Goal: Task Accomplishment & Management: Use online tool/utility

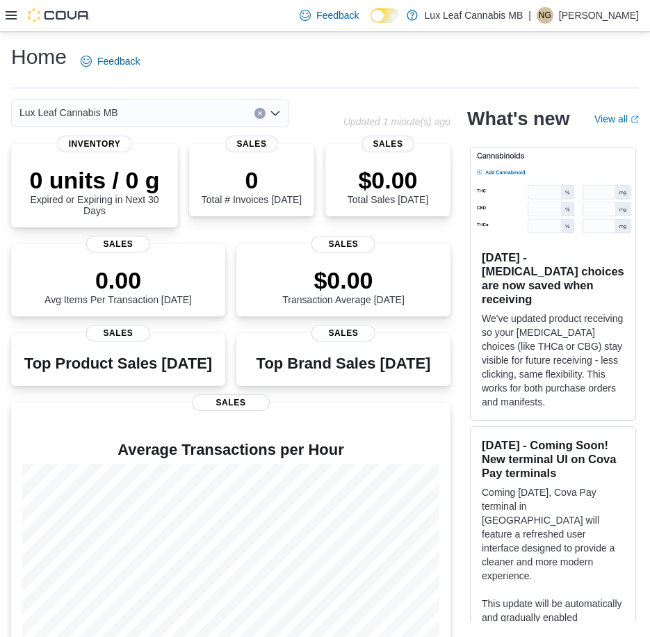
click at [13, 18] on icon at bounding box center [11, 15] width 11 height 11
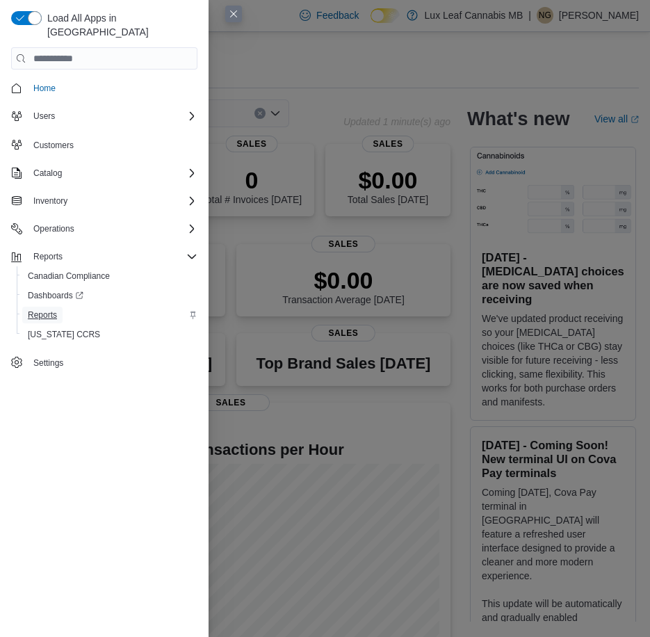
click at [44, 309] on span "Reports" at bounding box center [42, 314] width 29 height 11
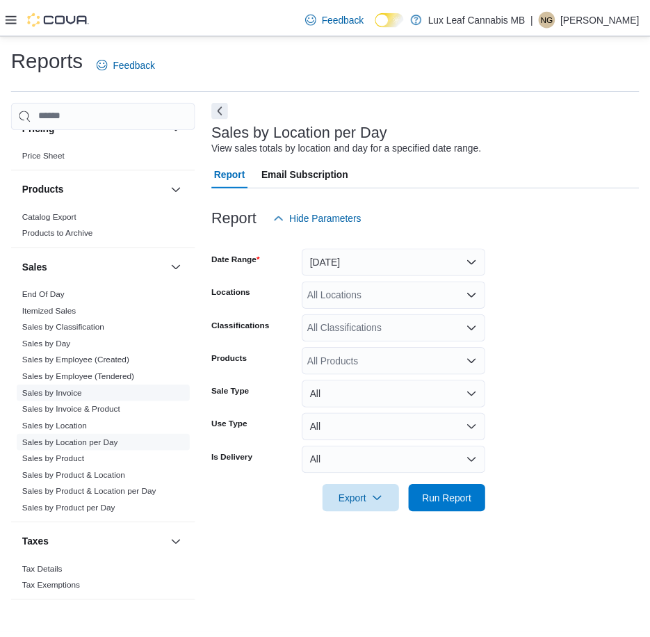
scroll to position [639, 0]
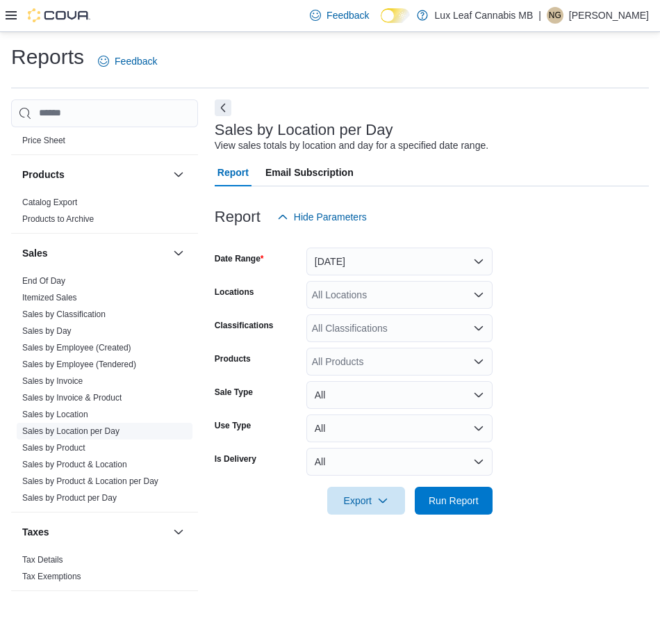
click at [76, 429] on link "Sales by Location per Day" at bounding box center [70, 431] width 97 height 10
click at [476, 299] on icon "Open list of options" at bounding box center [478, 294] width 11 height 11
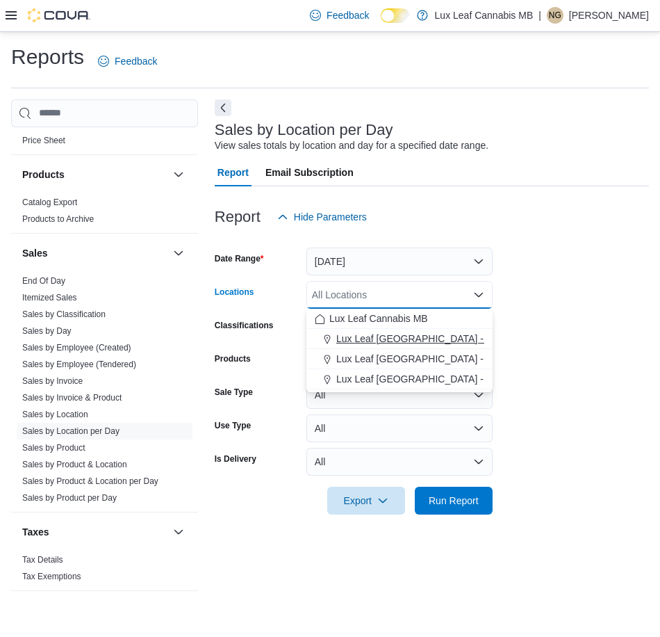
click at [412, 336] on span "Lux Leaf [GEOGRAPHIC_DATA] - [GEOGRAPHIC_DATA]" at bounding box center [462, 339] width 252 height 14
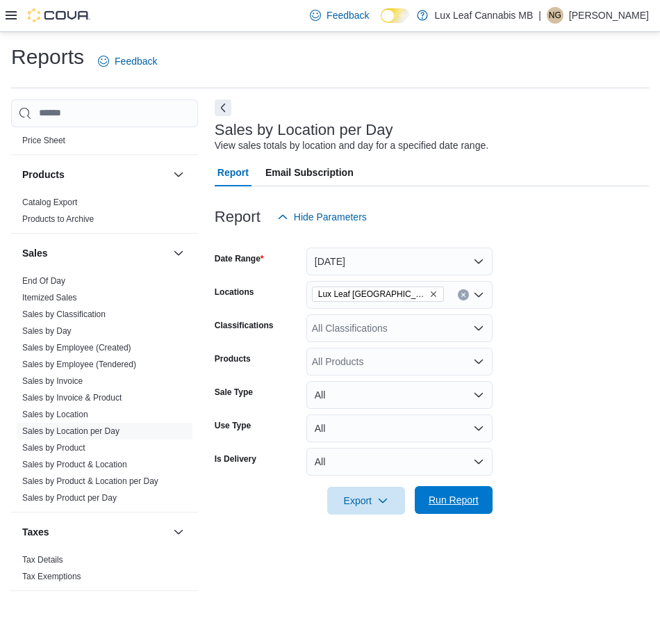
click at [455, 500] on span "Run Report" at bounding box center [454, 500] width 50 height 14
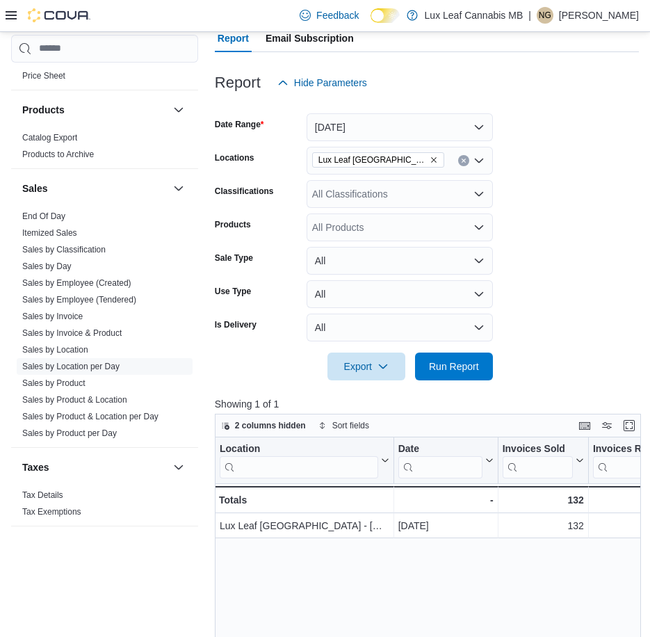
scroll to position [139, 0]
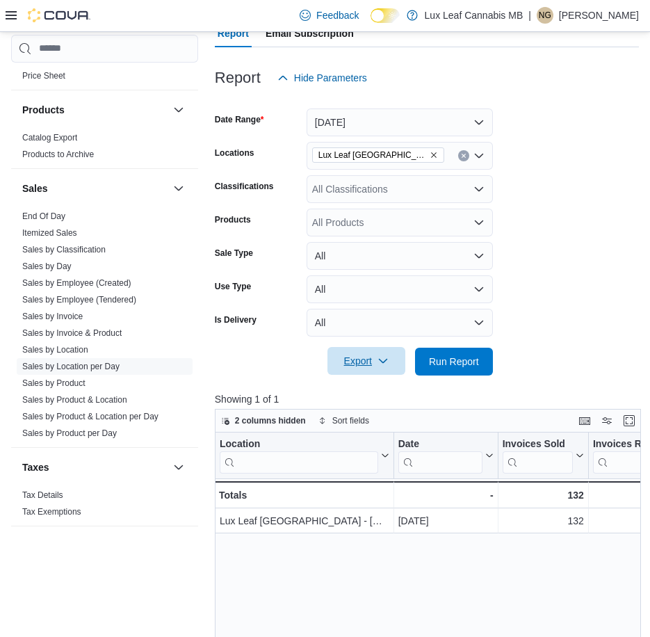
click at [348, 352] on span "Export" at bounding box center [366, 361] width 61 height 28
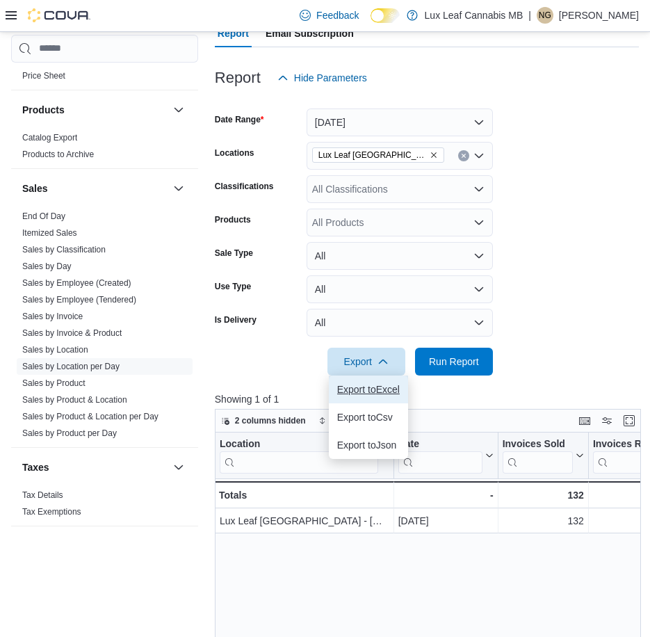
click at [361, 384] on span "Export to Excel" at bounding box center [368, 389] width 63 height 11
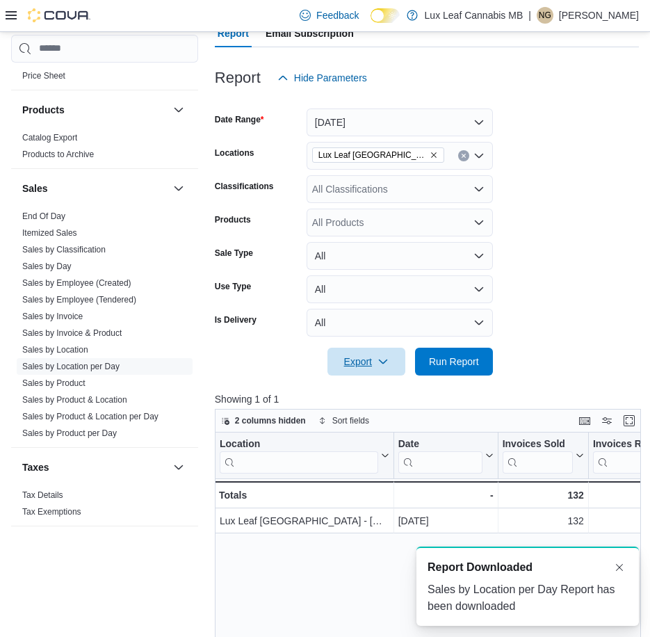
scroll to position [0, 0]
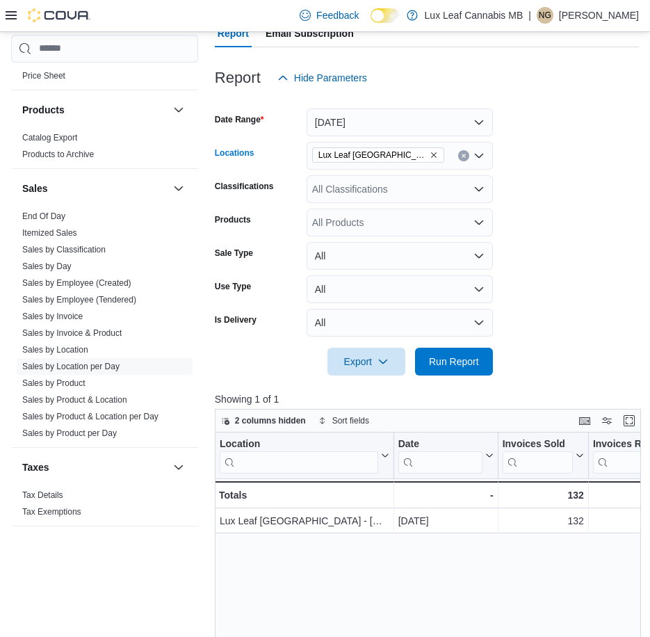
click at [438, 157] on span "Lux Leaf [GEOGRAPHIC_DATA] - [GEOGRAPHIC_DATA]" at bounding box center [378, 154] width 132 height 15
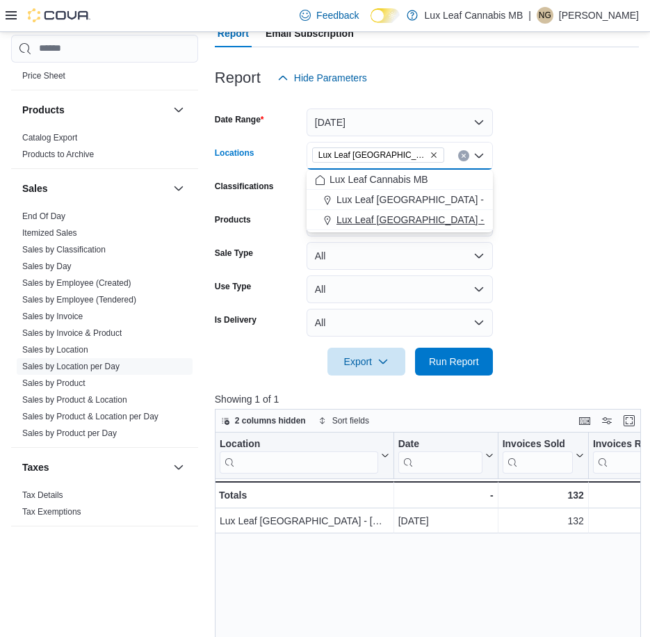
click at [400, 214] on span "Lux Leaf [GEOGRAPHIC_DATA] - [GEOGRAPHIC_DATA][PERSON_NAME]" at bounding box center [502, 220] width 332 height 14
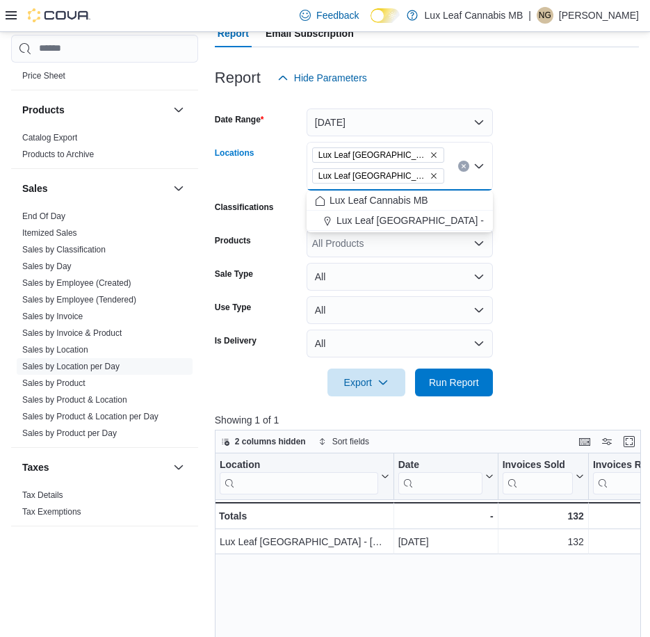
click at [548, 206] on form "Date Range [DATE] Locations Lux Leaf [GEOGRAPHIC_DATA] - [GEOGRAPHIC_DATA] Lux …" at bounding box center [427, 244] width 424 height 304
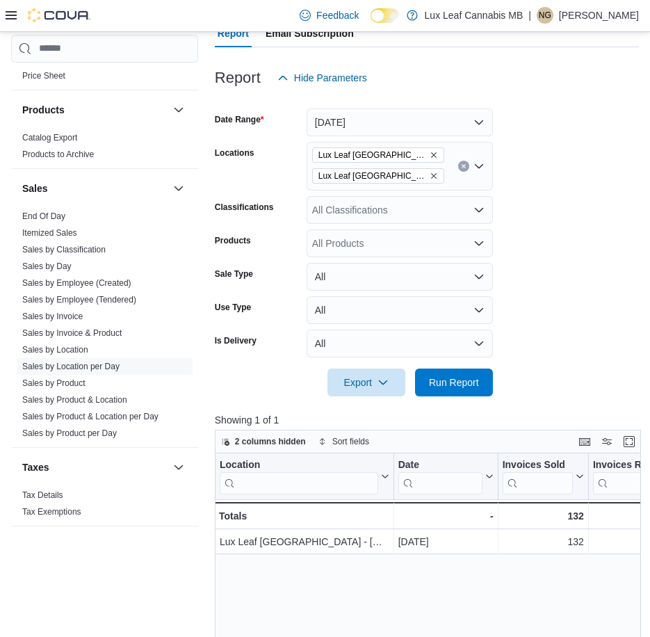
click at [436, 154] on icon "Remove Lux Leaf Winnipeg - Bridgewater from selection in this group" at bounding box center [434, 155] width 8 height 8
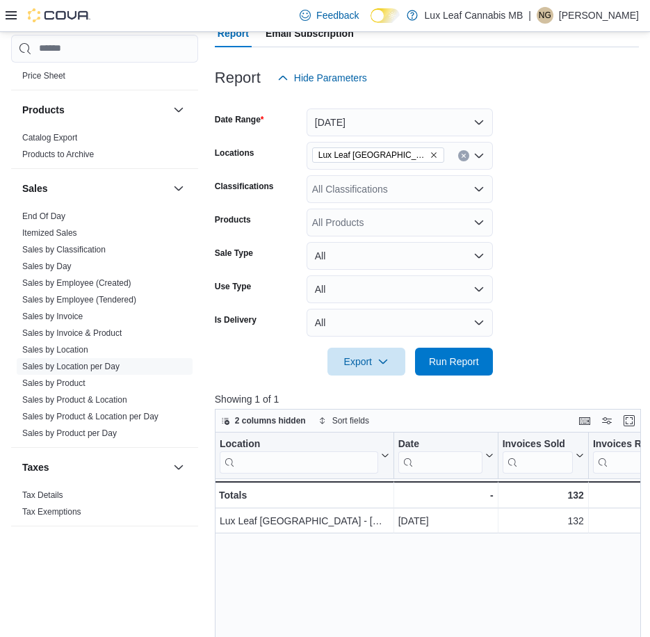
click at [542, 229] on form "Date Range [DATE] Locations Lux Leaf [GEOGRAPHIC_DATA] - St. [PERSON_NAME] Clas…" at bounding box center [427, 234] width 424 height 284
click at [450, 366] on span "Run Report" at bounding box center [454, 361] width 50 height 14
click at [357, 354] on span "Export" at bounding box center [366, 361] width 61 height 28
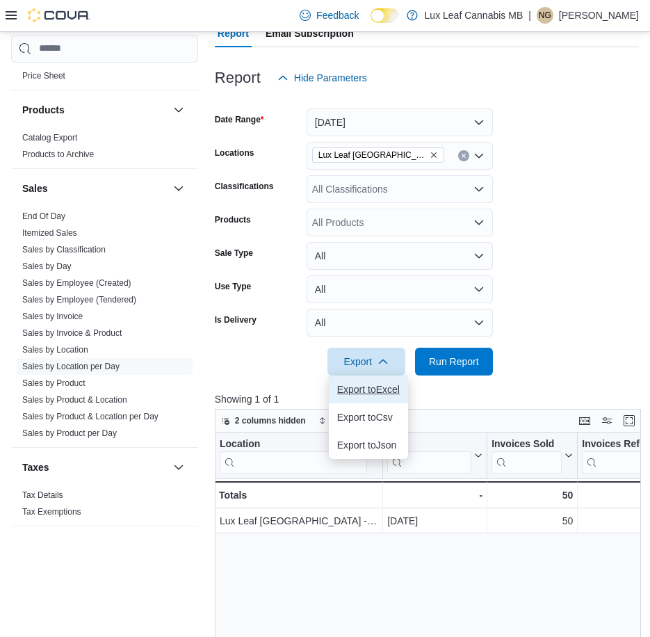
click at [369, 386] on span "Export to Excel" at bounding box center [368, 389] width 63 height 11
